Goal: Communication & Community: Ask a question

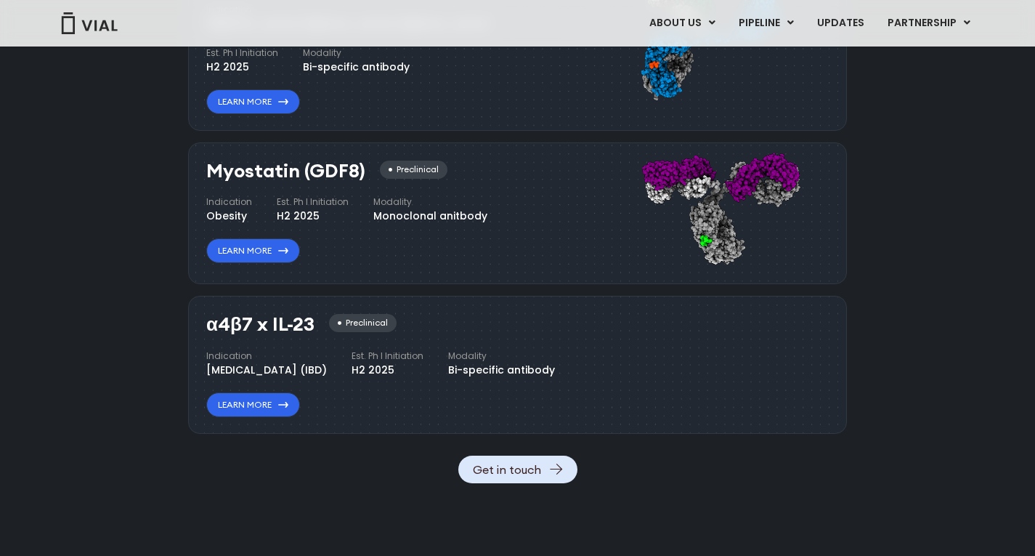
scroll to position [1671, 0]
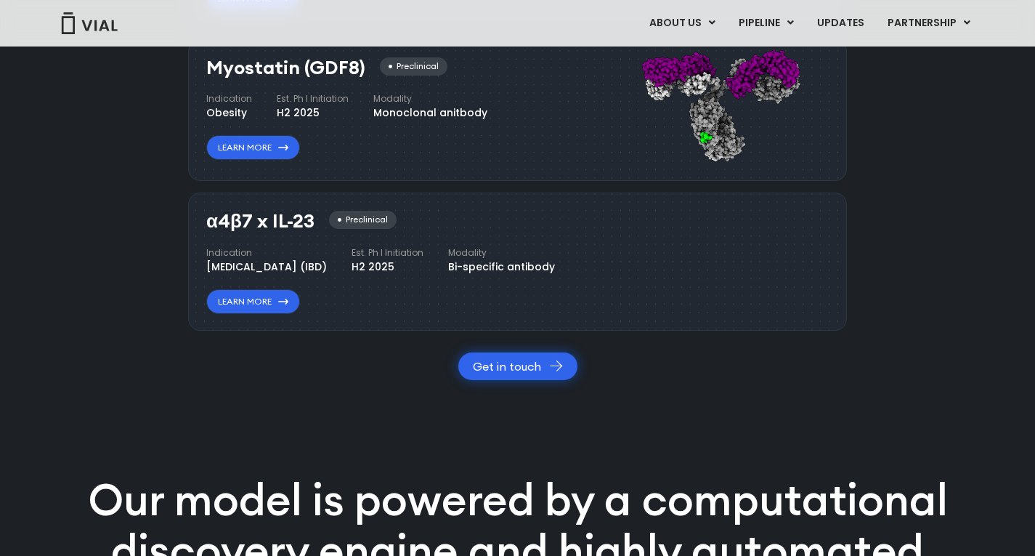
click at [500, 380] on link "Get in touch" at bounding box center [517, 366] width 119 height 28
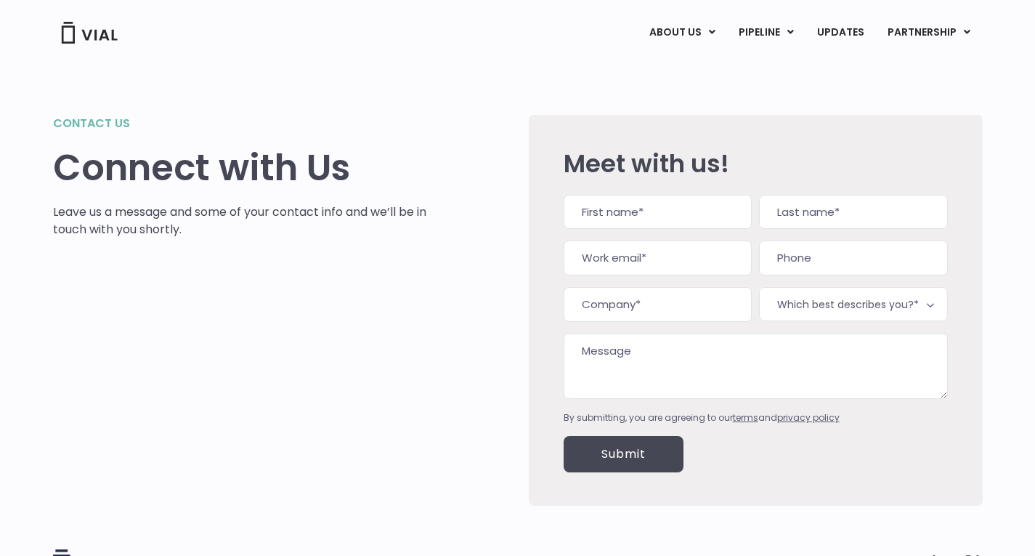
drag, startPoint x: 608, startPoint y: 220, endPoint x: 611, endPoint y: 232, distance: 12.0
click at [608, 220] on input "First" at bounding box center [658, 212] width 188 height 35
type input "[MEDICAL_DATA][PERSON_NAME]"
type input "Hasanat"
type input "[EMAIL_ADDRESS][DOMAIN_NAME]"
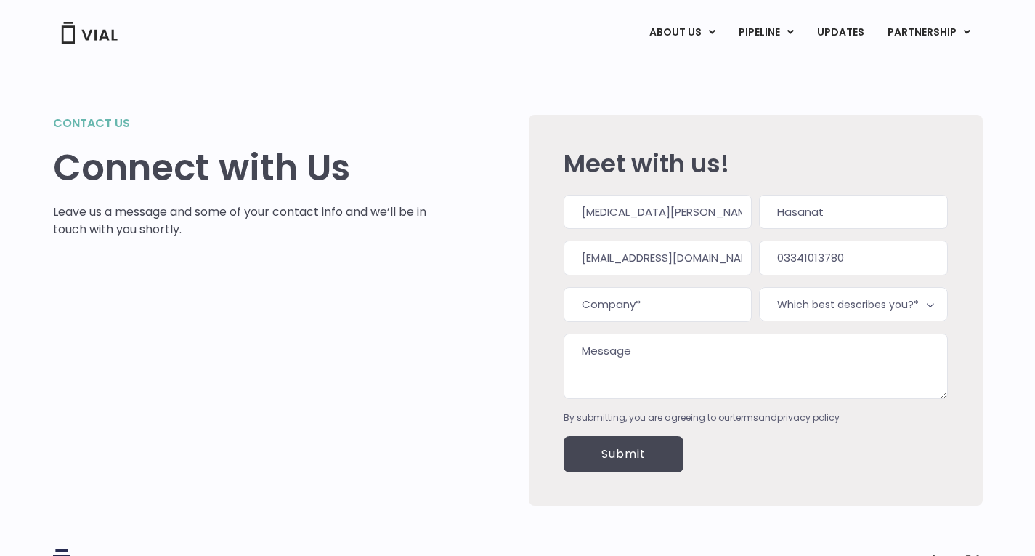
type input "(033) 410-1378"
click at [677, 298] on input "Company (Required)" at bounding box center [658, 304] width 188 height 35
type input "[GEOGRAPHIC_DATA]"
type input "(051) 915-3308"
click at [801, 314] on span "Which best describes you?*" at bounding box center [853, 304] width 188 height 34
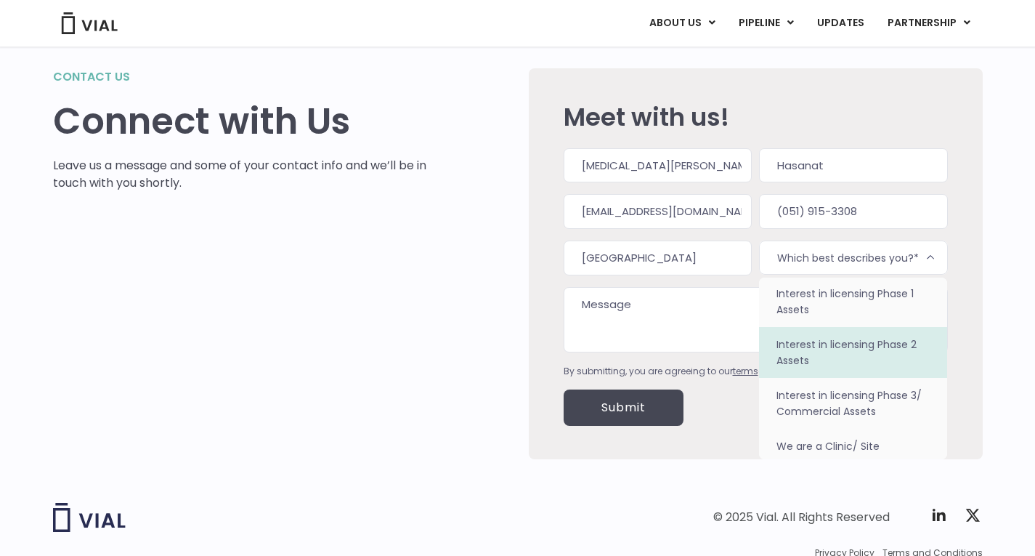
scroll to position [92, 0]
